Goal: Transaction & Acquisition: Download file/media

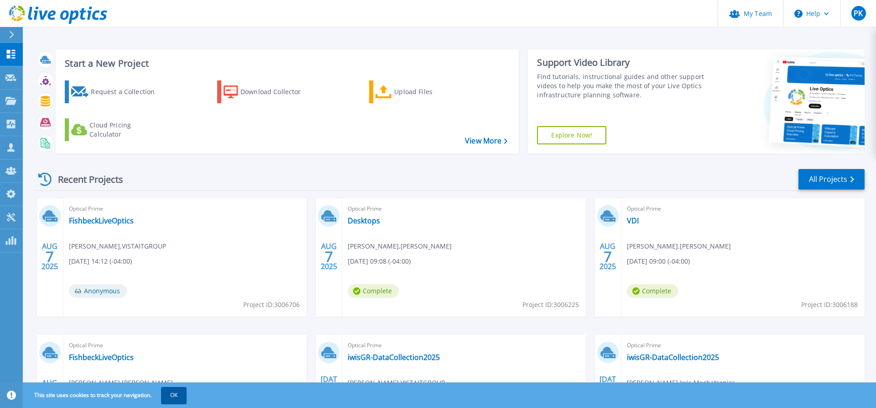
click at [187, 396] on button "OK" at bounding box center [174, 395] width 26 height 16
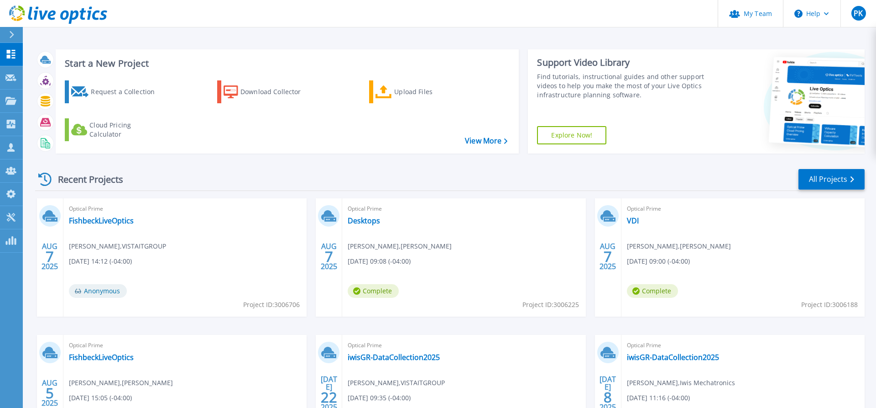
click at [271, 172] on div "Recent Projects All Projects" at bounding box center [450, 179] width 830 height 23
click at [823, 16] on button "Help" at bounding box center [812, 13] width 57 height 27
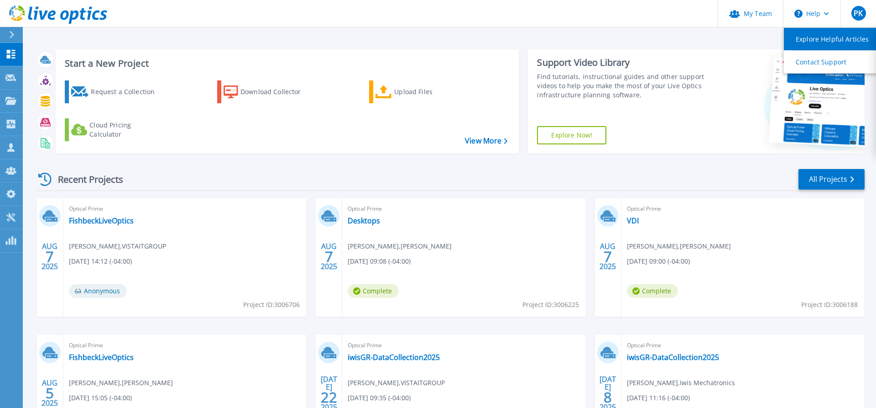
click at [822, 36] on link "Explore Helpful Articles" at bounding box center [835, 39] width 102 height 22
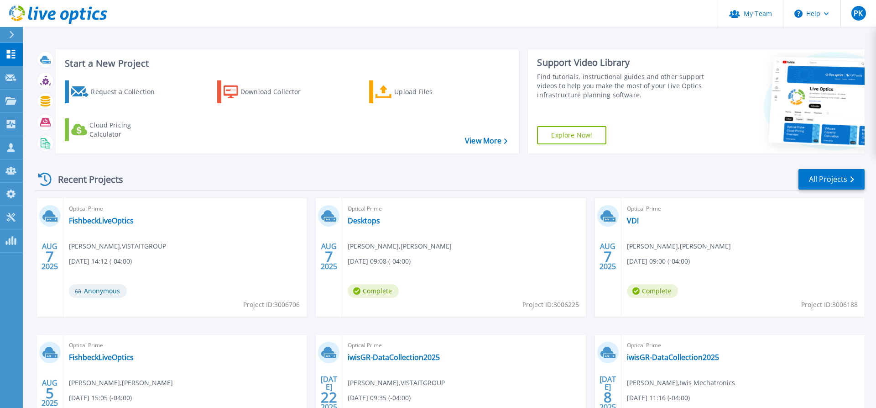
click at [9, 38] on div at bounding box center [15, 35] width 15 height 16
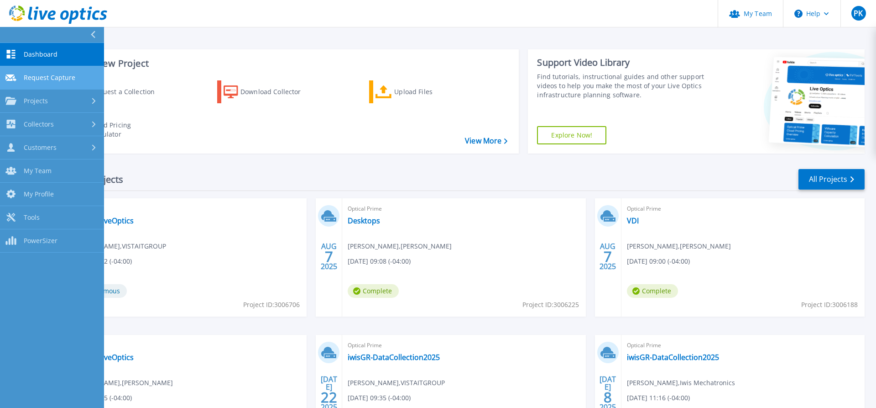
click at [76, 73] on link "Request Capture Request Capture" at bounding box center [52, 77] width 104 height 23
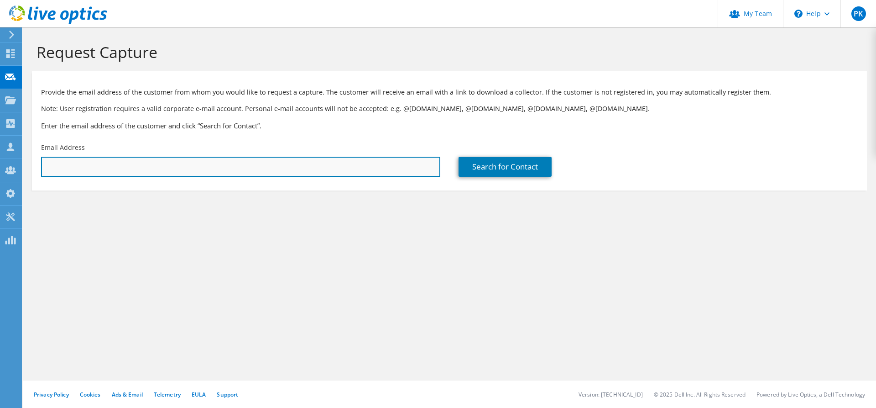
click at [381, 172] on input "text" at bounding box center [240, 167] width 399 height 20
paste input "[URL][DOMAIN_NAME]"
type input "[URL][DOMAIN_NAME]"
click at [362, 165] on input "text" at bounding box center [240, 167] width 399 height 20
paste input "[PERSON_NAME] <[EMAIL_ADDRESS][DOMAIN_NAME]>"
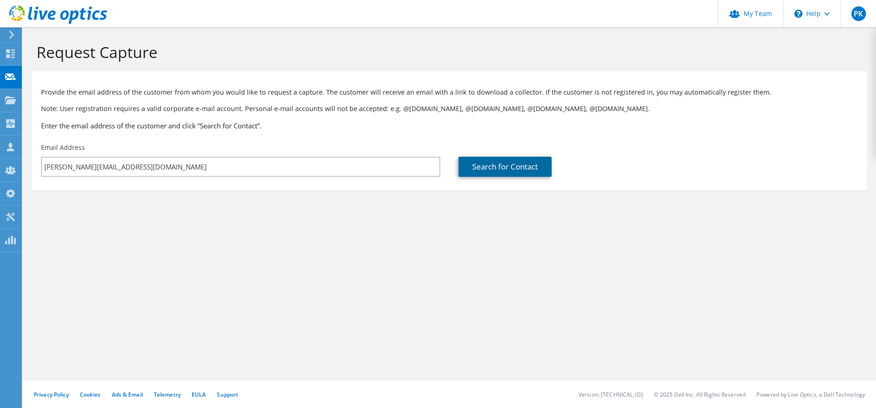
click at [480, 167] on link "Search for Contact" at bounding box center [505, 167] width 93 height 20
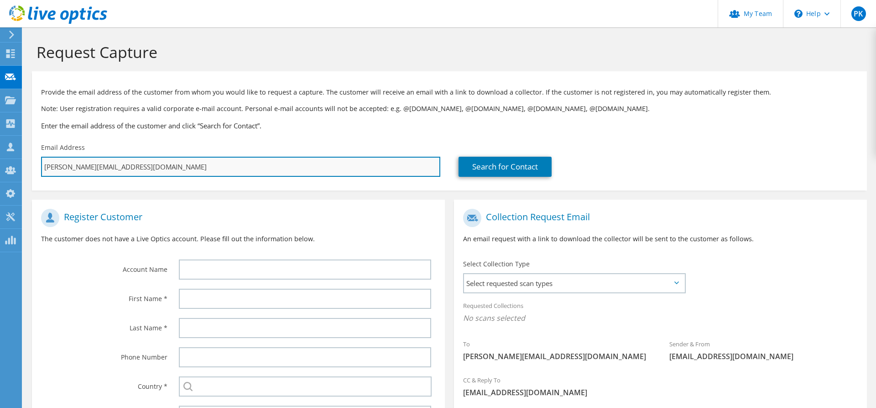
click at [170, 166] on input "[PERSON_NAME][EMAIL_ADDRESS][DOMAIN_NAME]" at bounding box center [240, 167] width 399 height 20
type input "[EMAIL_ADDRESS][DOMAIN_NAME]"
type input "Select"
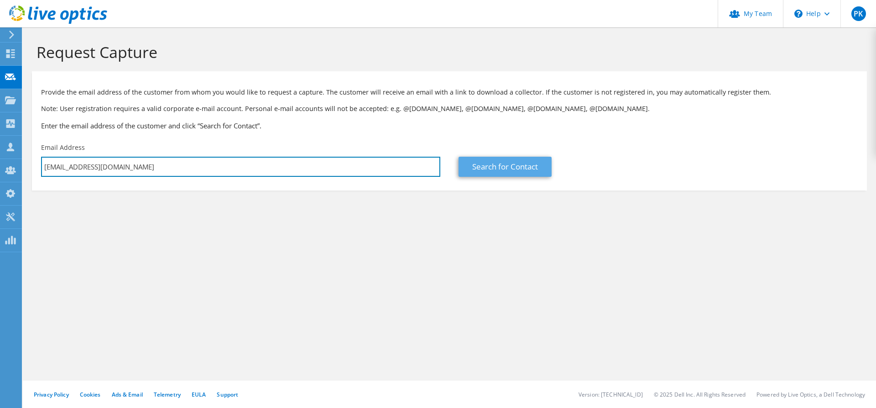
type input "[EMAIL_ADDRESS][DOMAIN_NAME]"
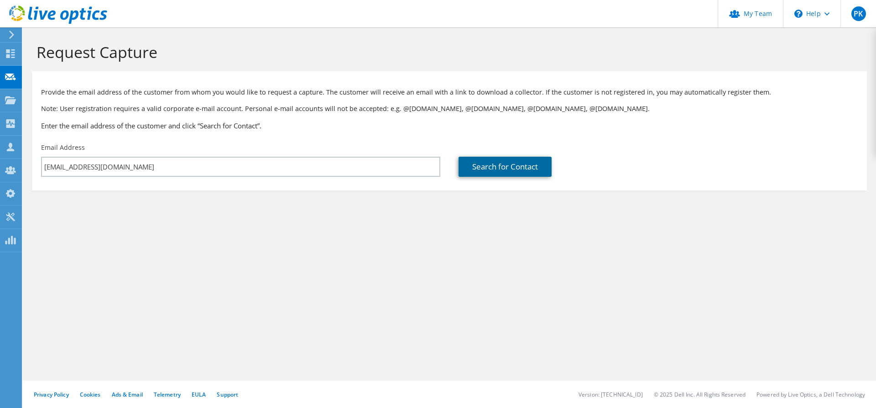
click at [505, 173] on link "Search for Contact" at bounding box center [505, 167] width 93 height 20
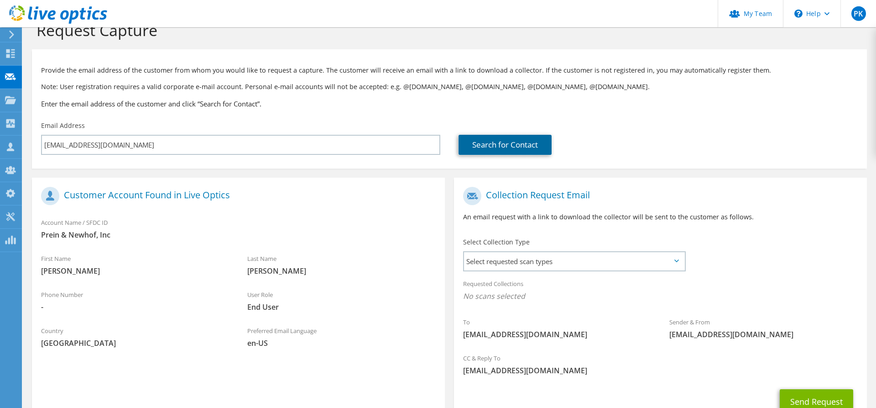
scroll to position [92, 0]
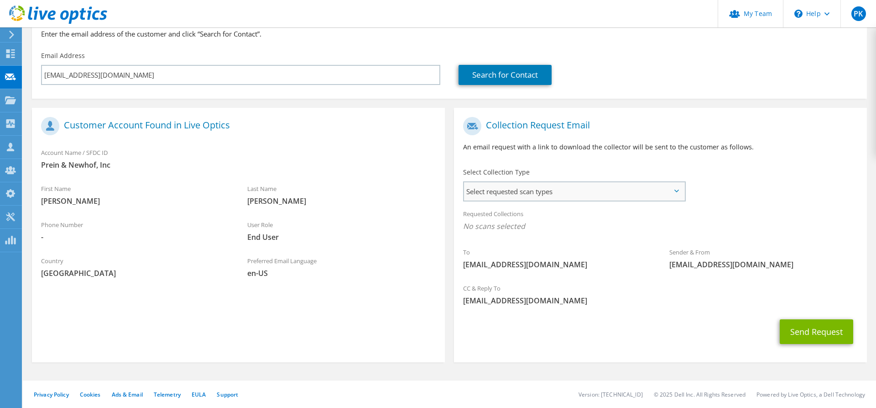
click at [524, 187] on span "Select requested scan types" at bounding box center [574, 191] width 220 height 18
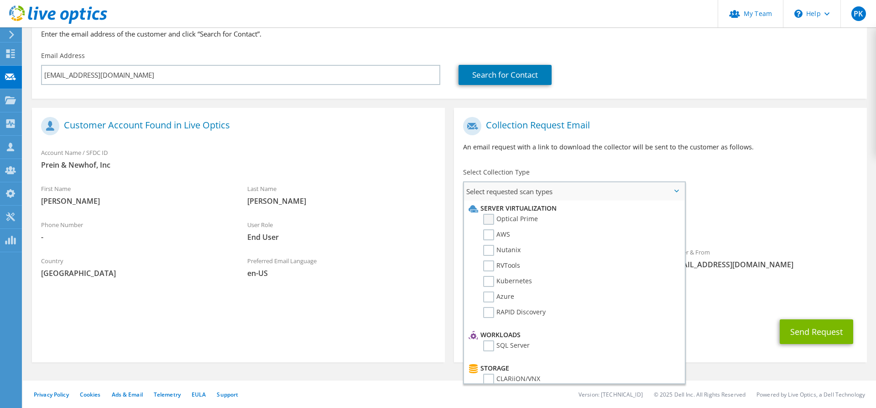
click at [490, 220] on label "Optical Prime" at bounding box center [510, 219] width 55 height 11
click at [0, 0] on input "Optical Prime" at bounding box center [0, 0] width 0 height 0
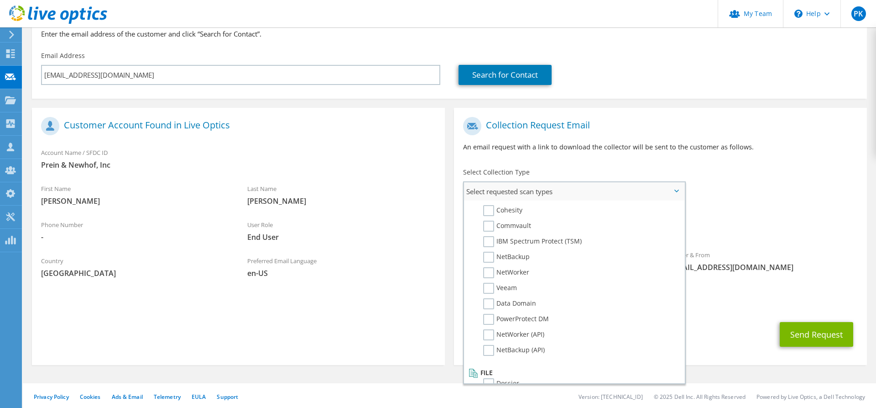
scroll to position [372, 0]
click at [752, 103] on div "Collection Request Email An email request with a link to download the collector…" at bounding box center [661, 232] width 422 height 266
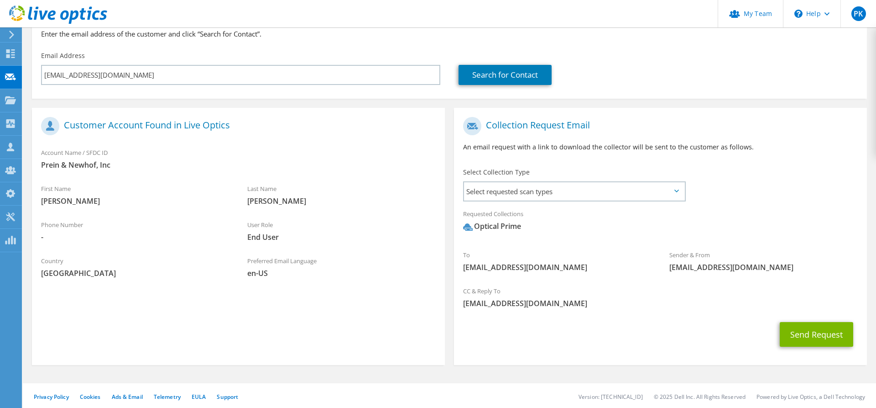
scroll to position [0, 0]
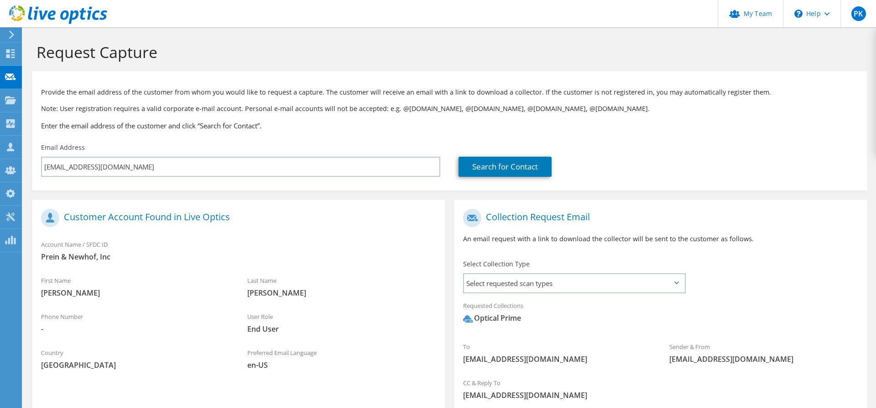
click at [13, 32] on icon at bounding box center [11, 35] width 7 height 8
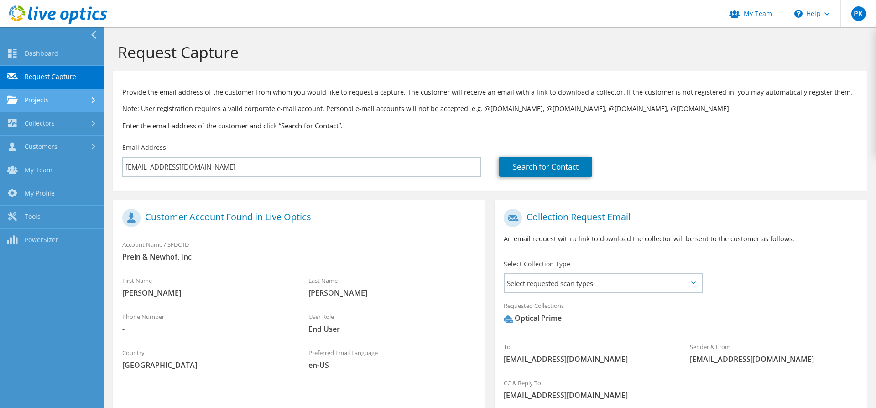
click at [56, 103] on link "Projects" at bounding box center [52, 100] width 104 height 23
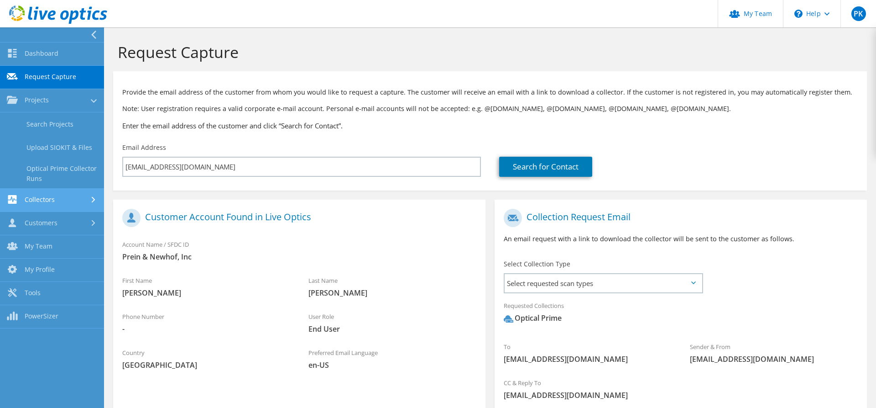
click at [56, 206] on link "Collectors" at bounding box center [52, 200] width 104 height 23
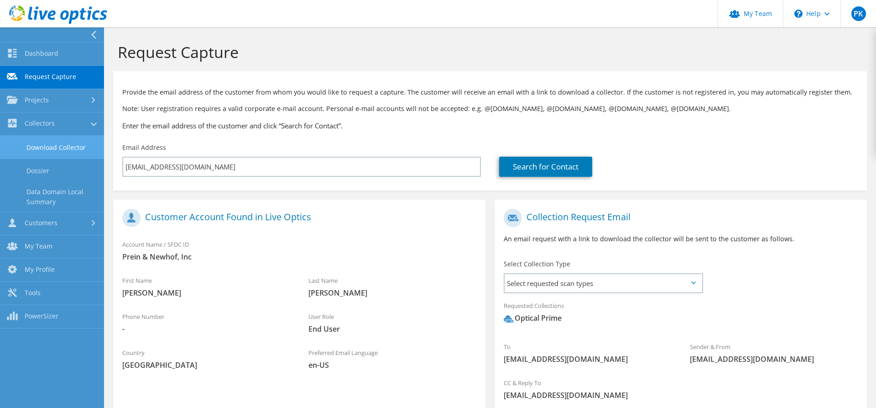
click at [64, 143] on link "Download Collector" at bounding box center [52, 147] width 104 height 23
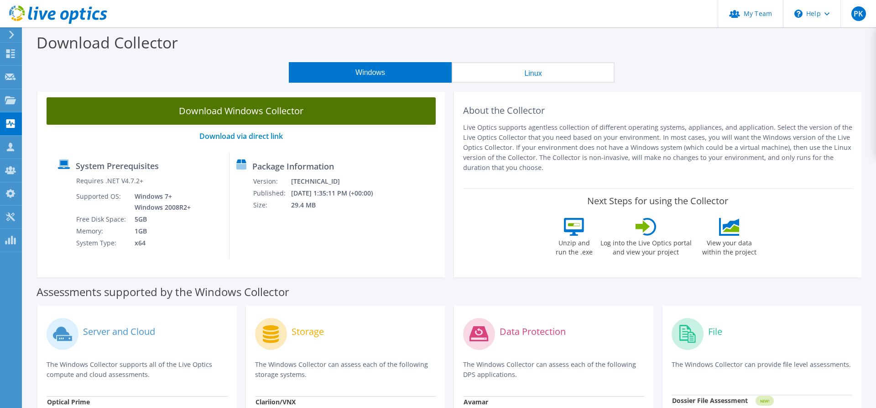
click at [282, 110] on link "Download Windows Collector" at bounding box center [241, 110] width 389 height 27
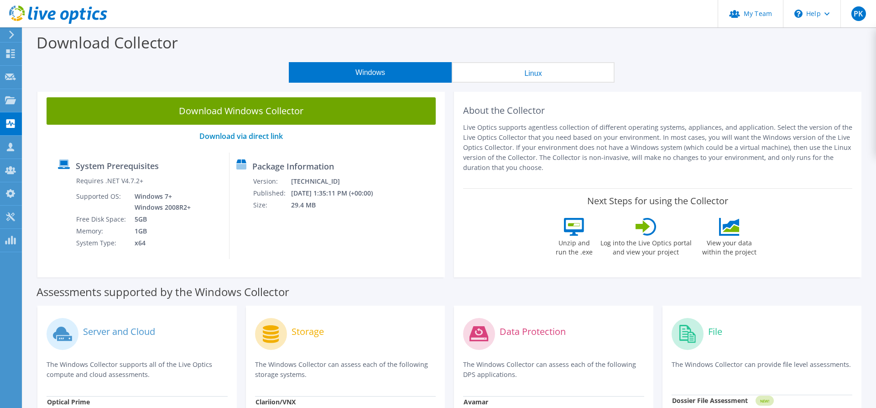
click at [691, 77] on div "Windows Linux" at bounding box center [452, 72] width 840 height 21
click at [11, 33] on use at bounding box center [11, 35] width 5 height 8
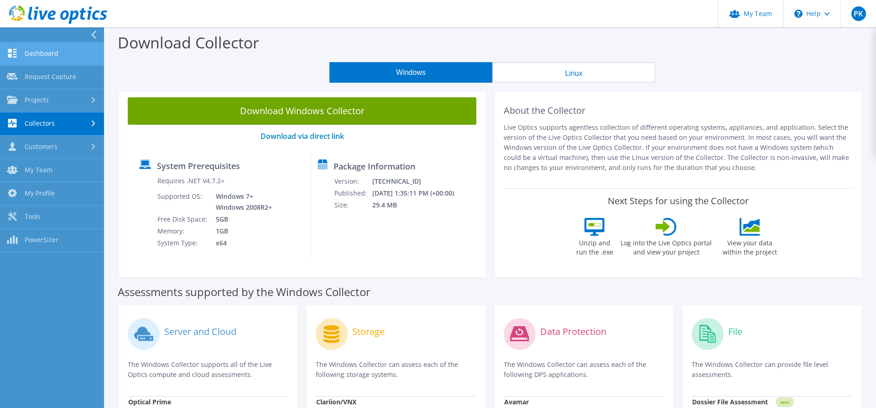
click at [32, 52] on link "Dashboard" at bounding box center [52, 53] width 104 height 23
